Goal: Navigation & Orientation: Find specific page/section

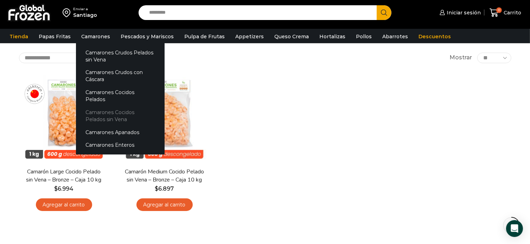
click at [104, 106] on link "Camarones Cocidos Pelados sin Vena" at bounding box center [120, 116] width 89 height 20
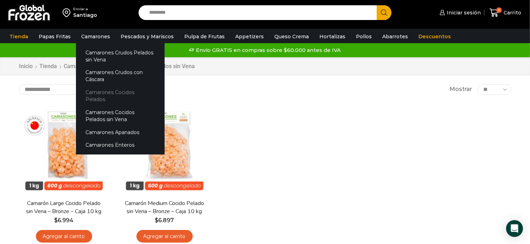
click at [108, 93] on link "Camarones Cocidos Pelados" at bounding box center [120, 96] width 89 height 20
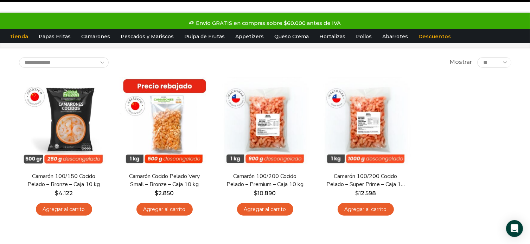
scroll to position [35, 0]
